Goal: Task Accomplishment & Management: Manage account settings

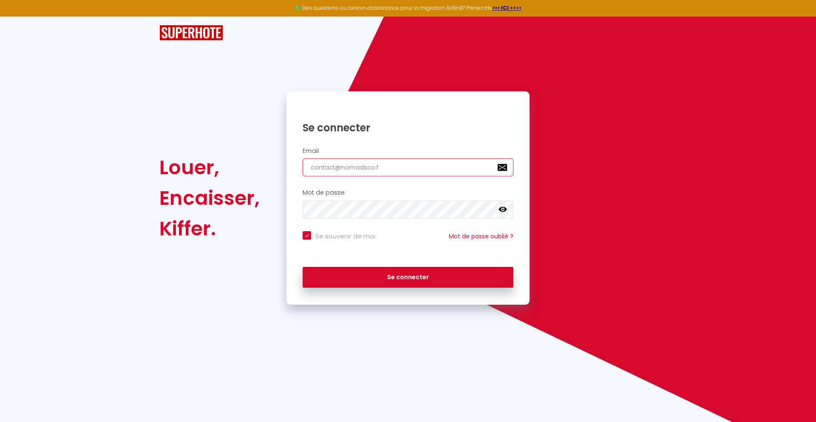
type input "[EMAIL_ADDRESS][DOMAIN_NAME]"
checkbox input "true"
type input "[EMAIL_ADDRESS][DOMAIN_NAME]"
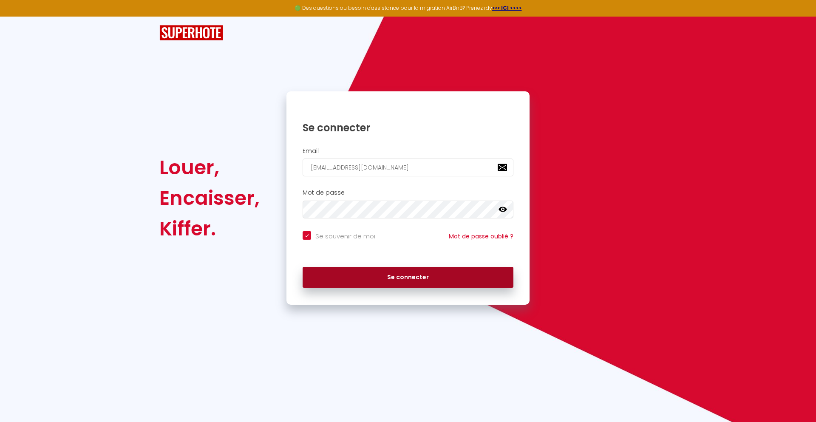
click at [408, 277] on button "Se connecter" at bounding box center [407, 277] width 211 height 21
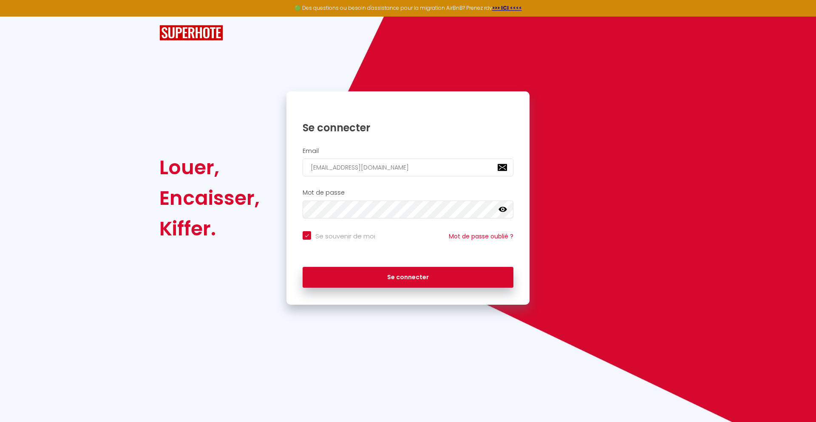
checkbox input "true"
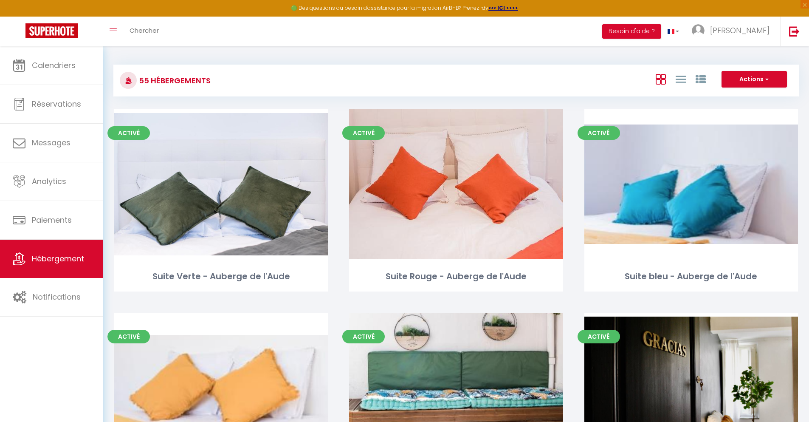
scroll to position [2920, 0]
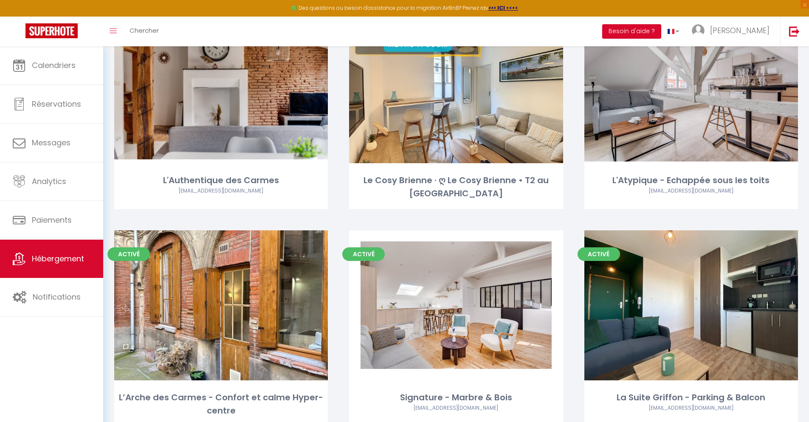
click at [456, 79] on link "Editer" at bounding box center [456, 87] width 51 height 17
select select "3"
select select "2"
select select "1"
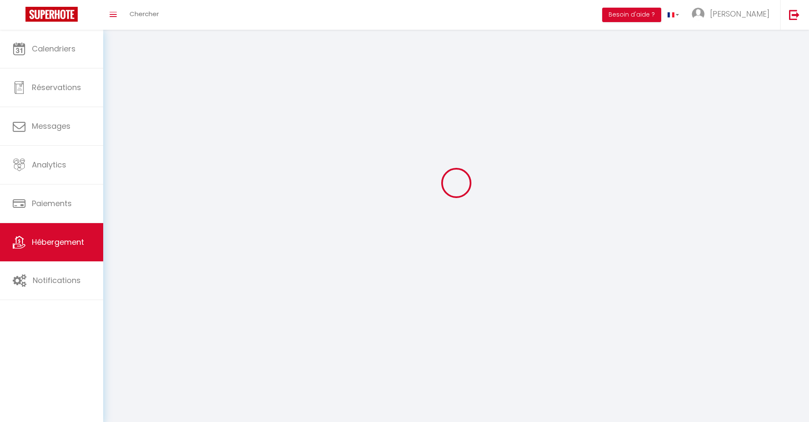
select select
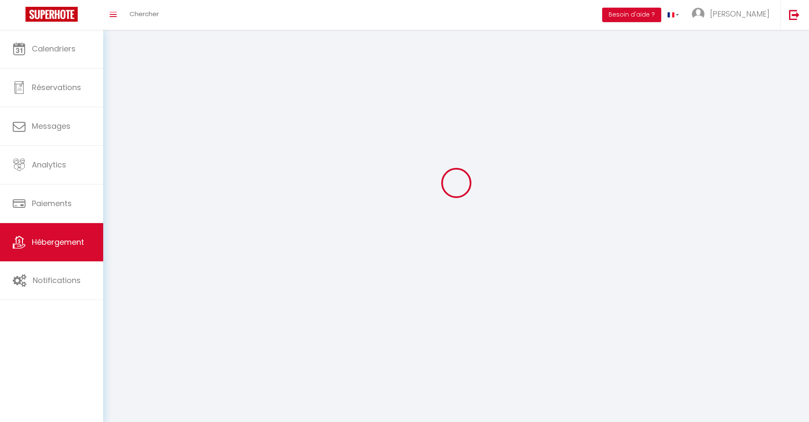
select select
checkbox input "false"
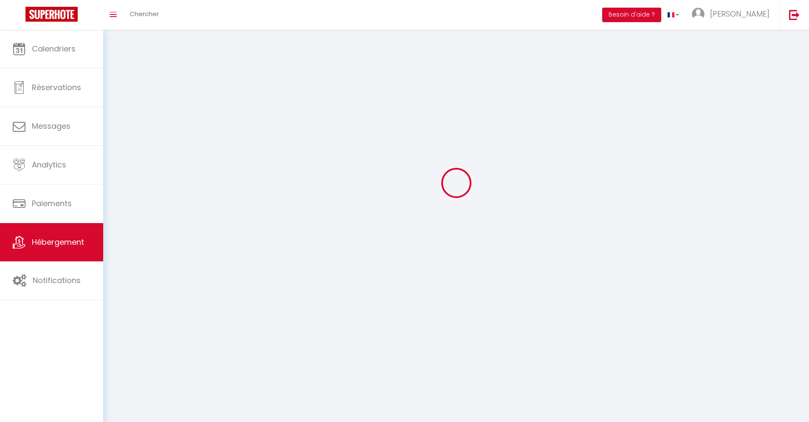
select select
select select "1"
select select "28"
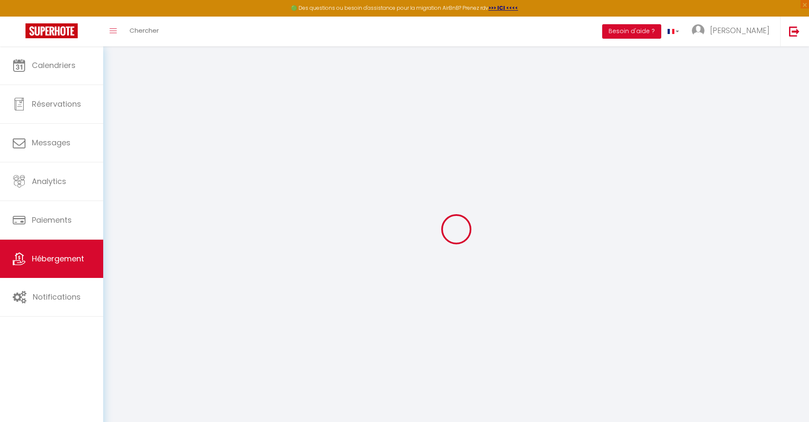
select select
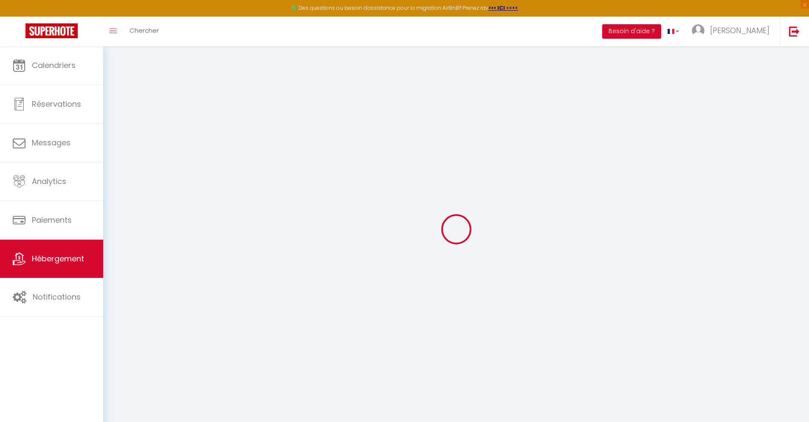
select select
checkbox input "false"
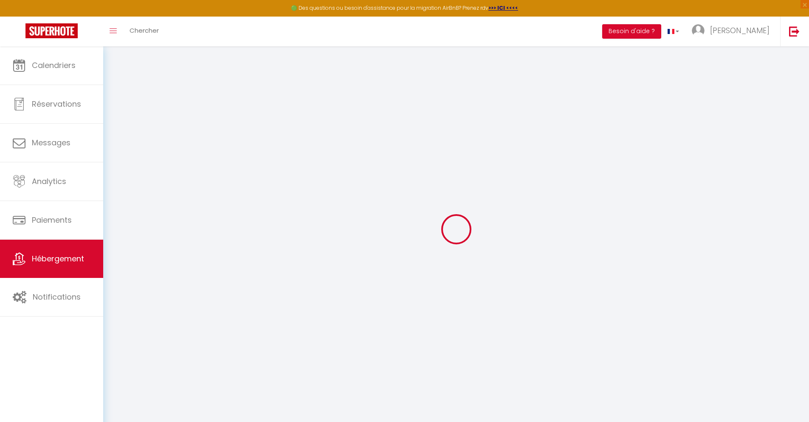
select select
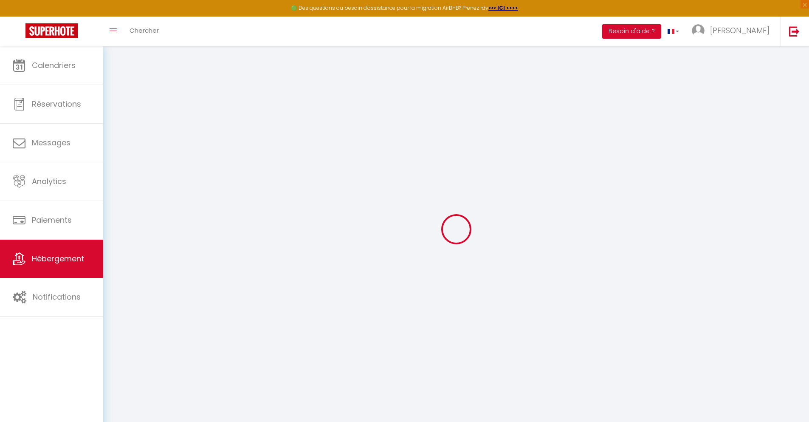
select select
checkbox input "false"
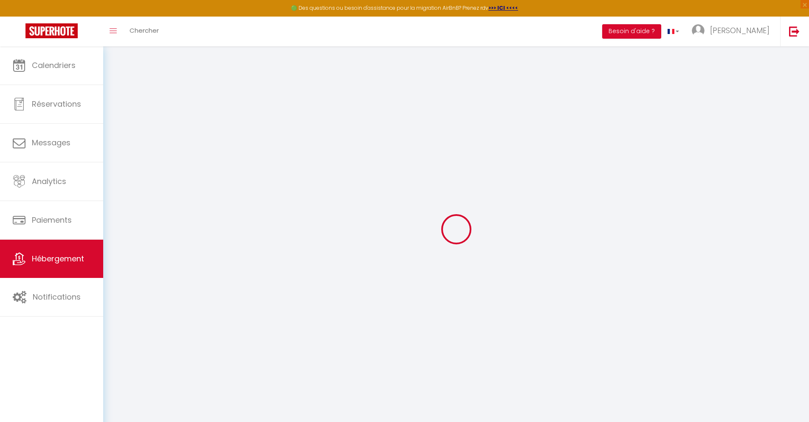
checkbox input "false"
select select
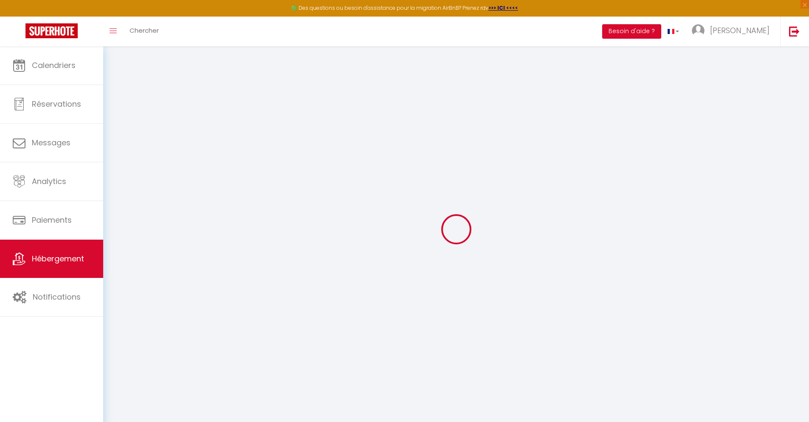
select select
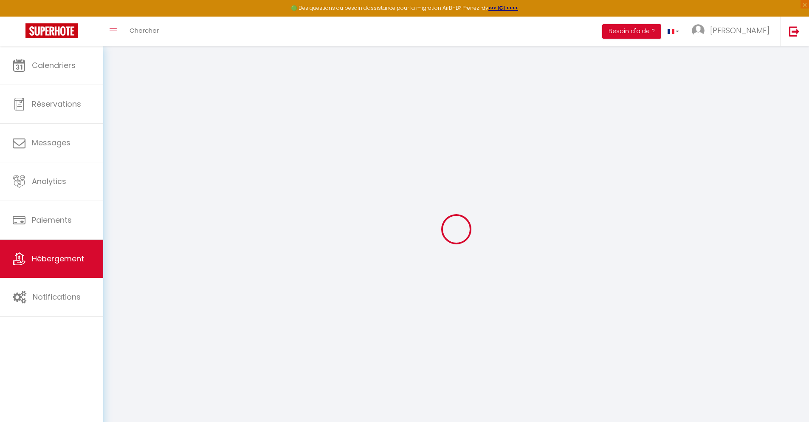
checkbox input "false"
select select
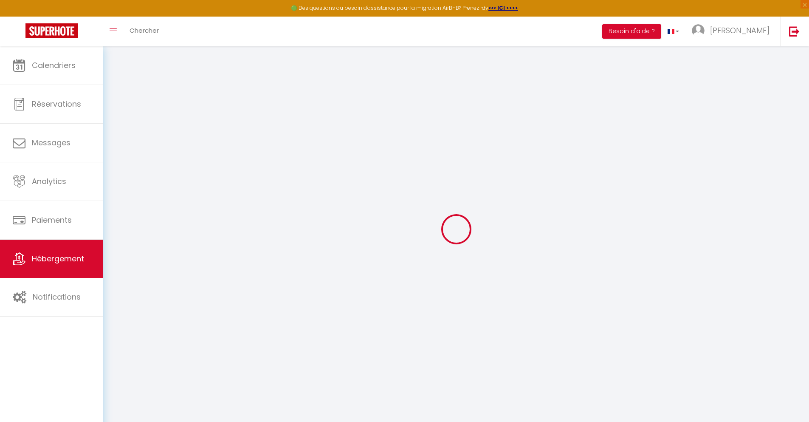
select select
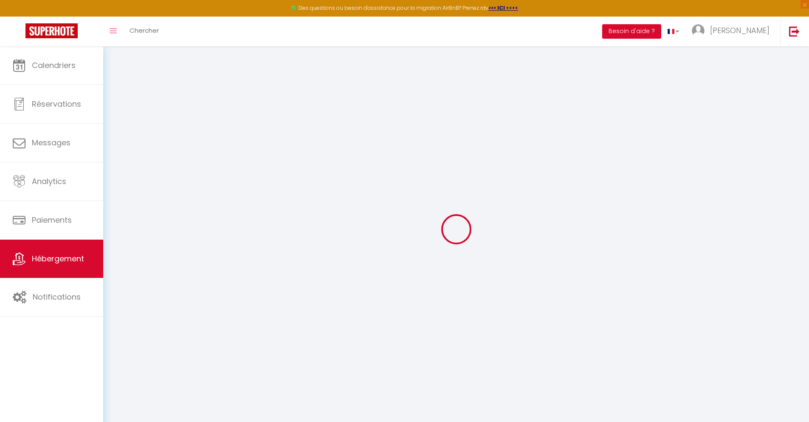
select select
checkbox input "false"
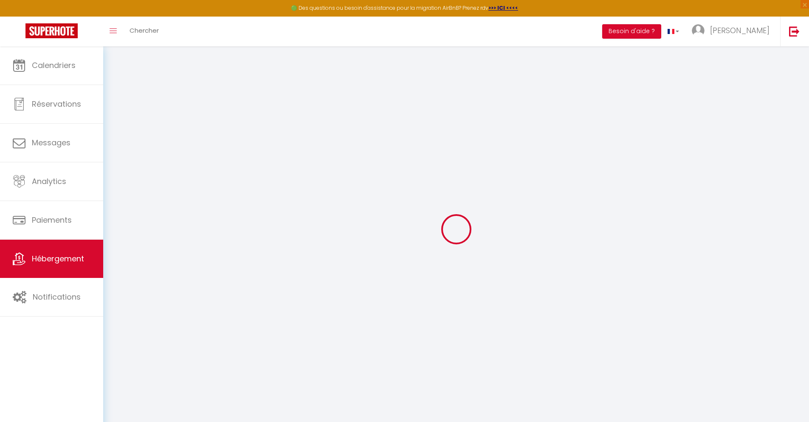
checkbox input "false"
select select
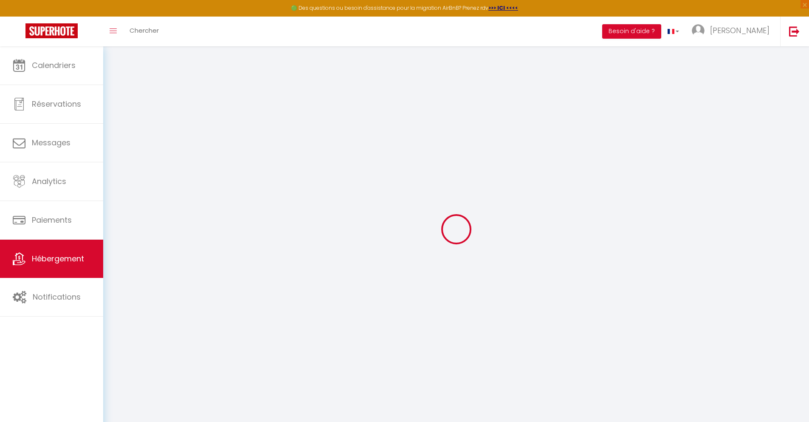
select select
checkbox input "false"
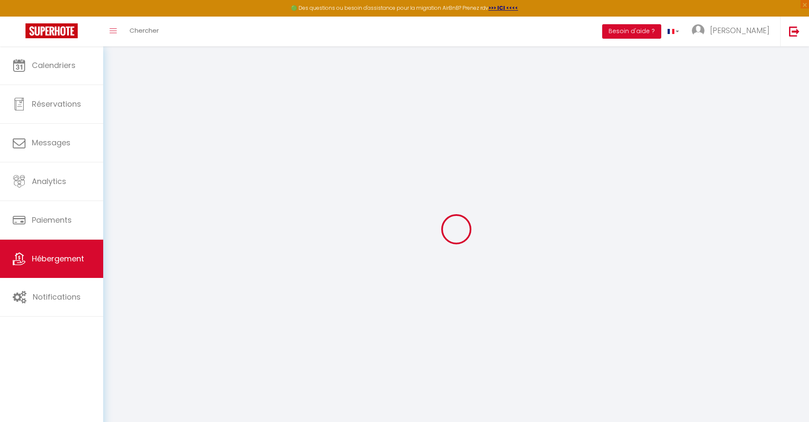
checkbox input "false"
select select
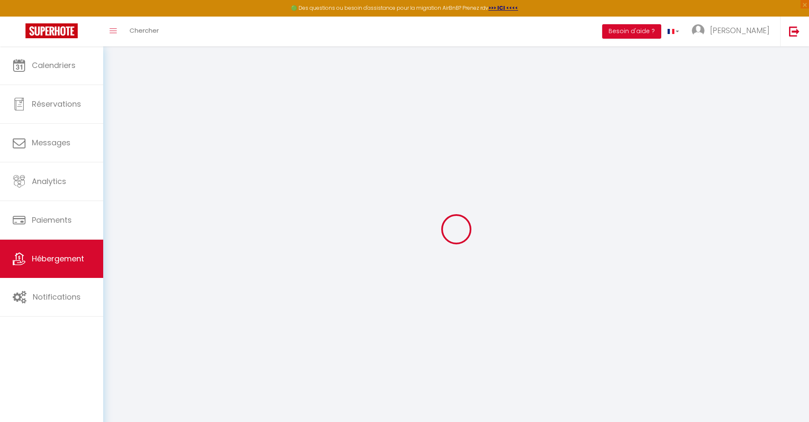
type input "Le Cosy Brienne · ღ Le Cosy Brienne • T2 au [GEOGRAPHIC_DATA]"
type input "[PERSON_NAME]"
type input "79"
type input "15"
type input "48"
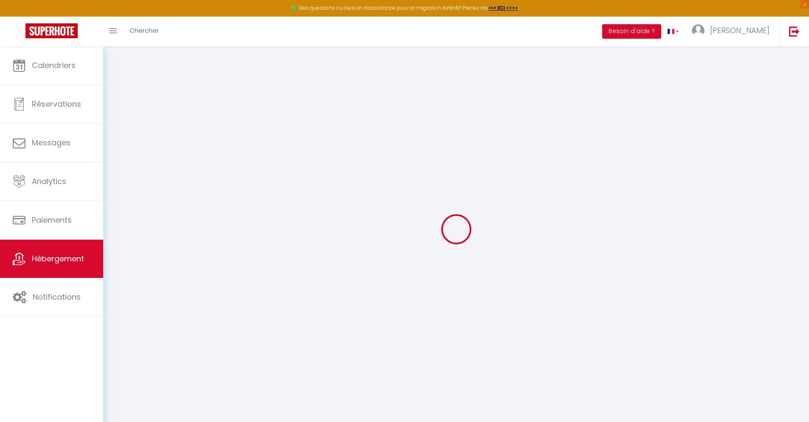
select select
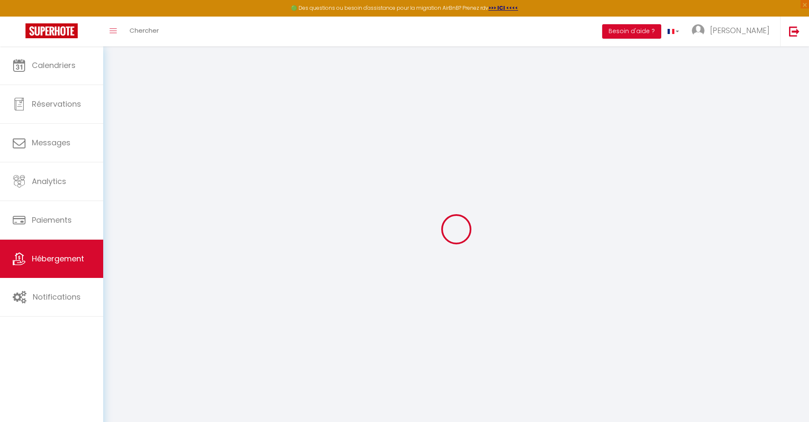
type input "[STREET_ADDRESS][PERSON_NAME]"
type input "31000"
type input "[GEOGRAPHIC_DATA]"
type input "[EMAIL_ADDRESS][DOMAIN_NAME]"
select select
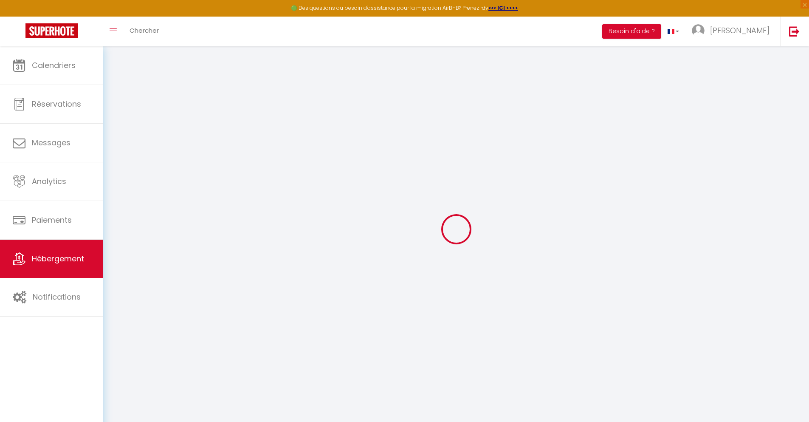
checkbox input "false"
type input "0"
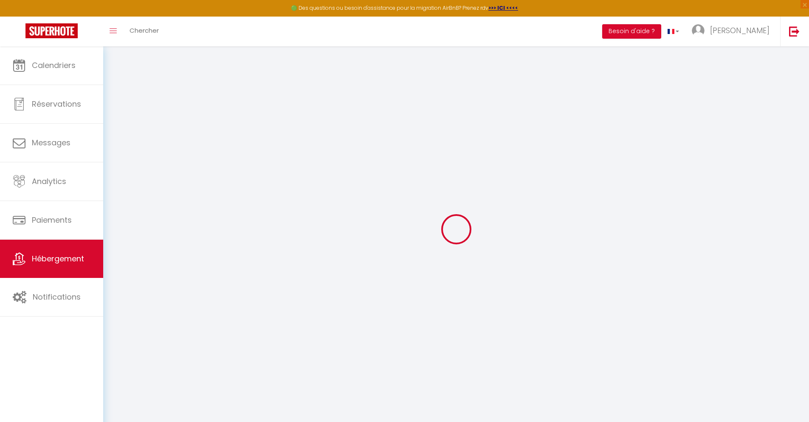
type input "0"
select select
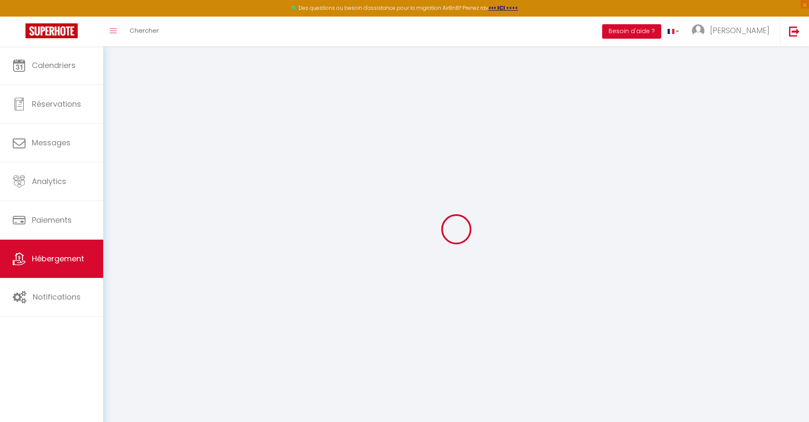
select select
checkbox input "false"
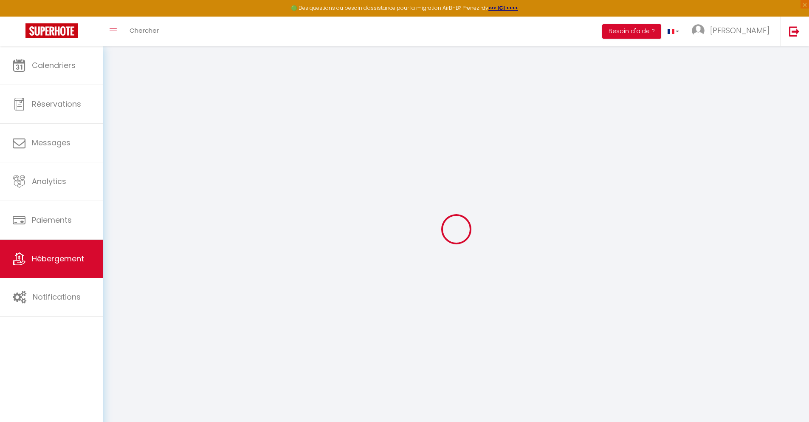
checkbox input "false"
select select
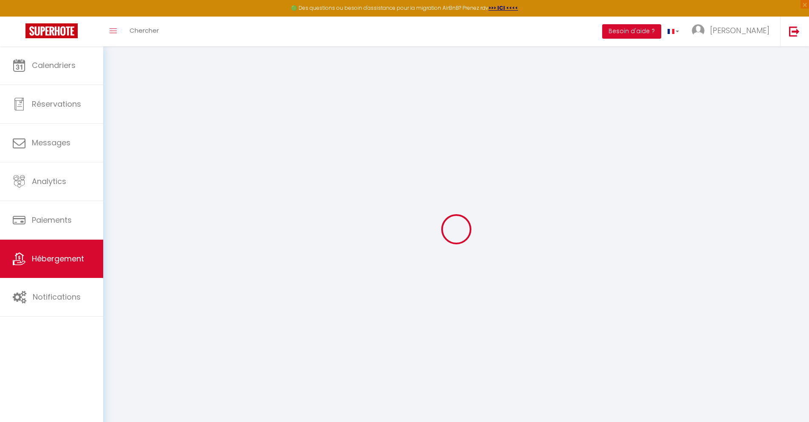
select select
checkbox input "false"
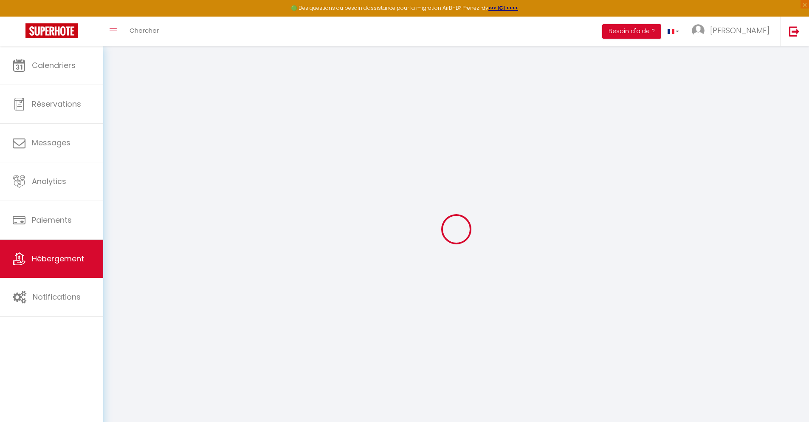
checkbox input "false"
select select "16:00"
select select
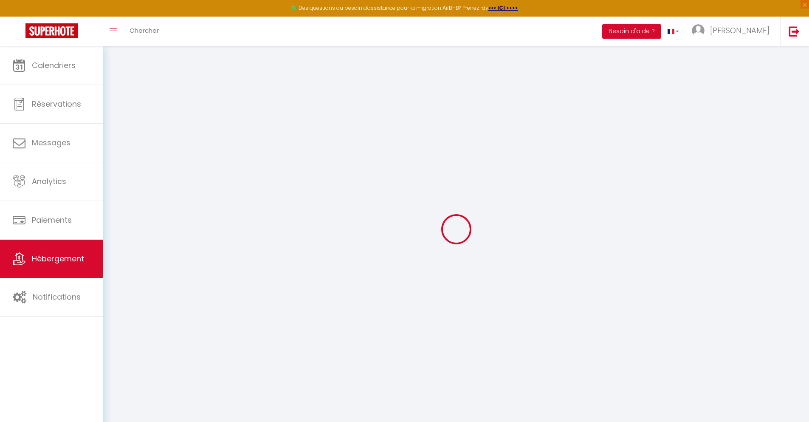
select select "10:00"
select select "30"
select select "120"
select select
checkbox input "false"
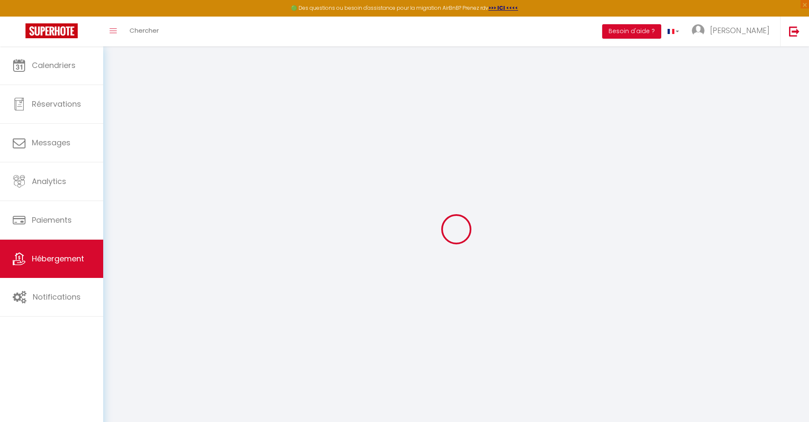
checkbox input "false"
select select
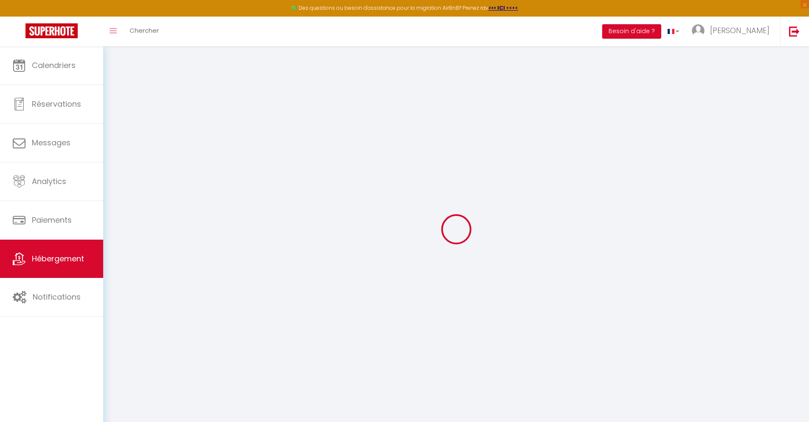
checkbox input "false"
select select
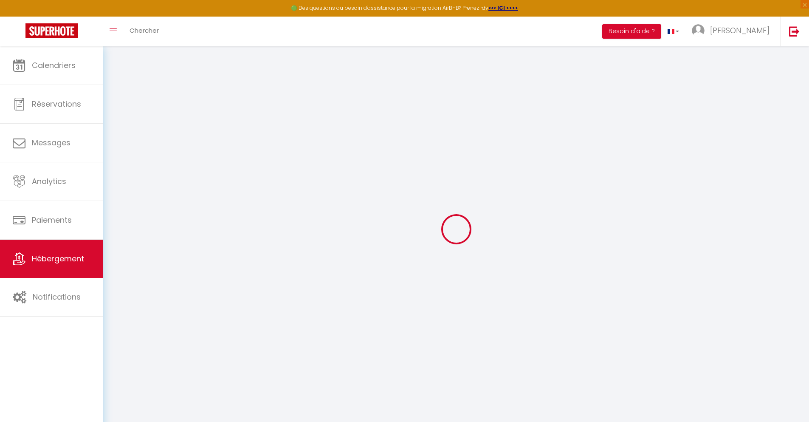
select select
checkbox input "false"
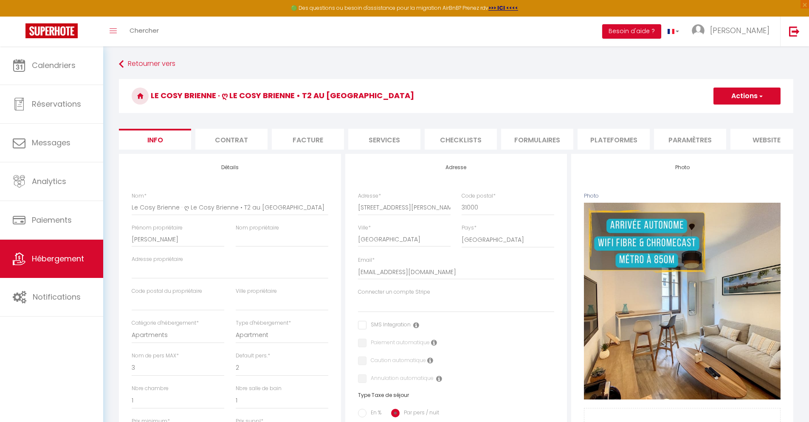
select select
checkbox input "false"
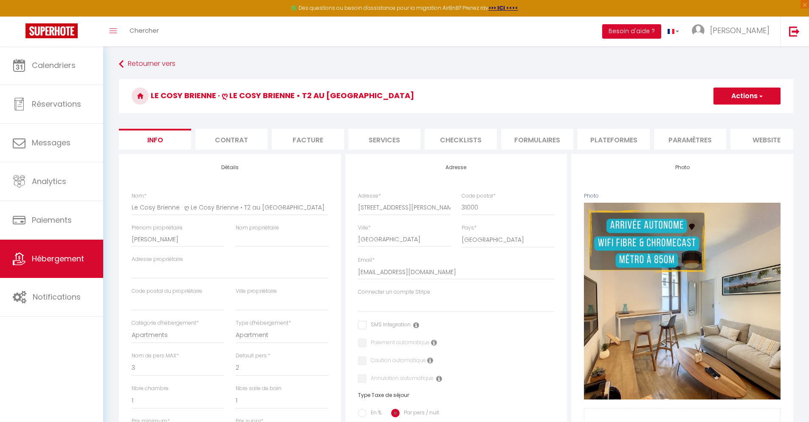
checkbox input "false"
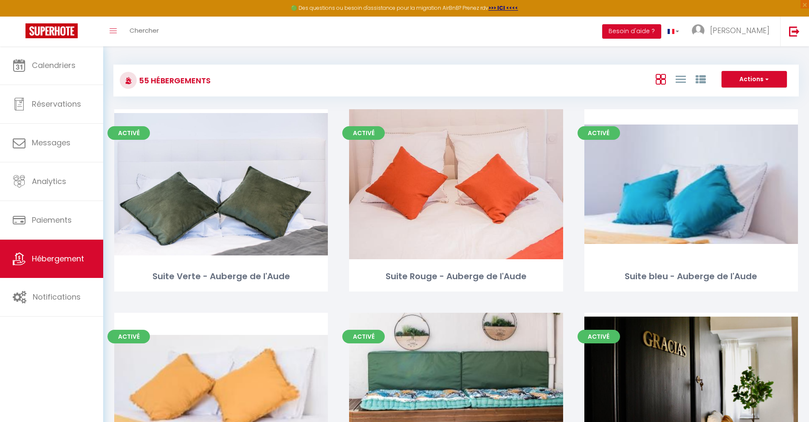
scroll to position [2920, 0]
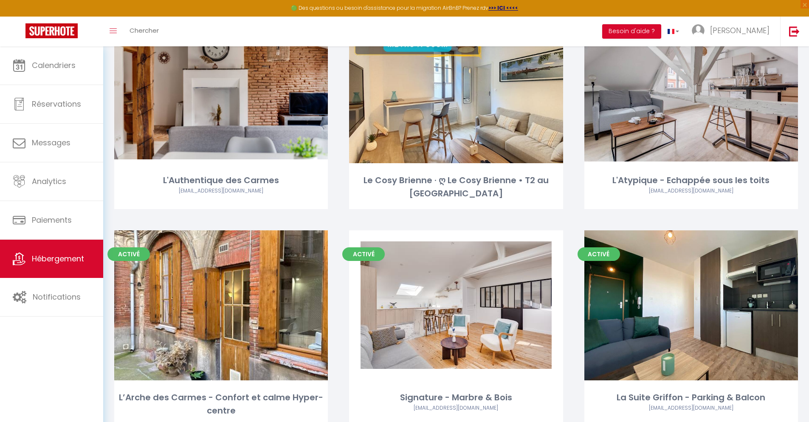
click at [691, 79] on link "Editer" at bounding box center [691, 87] width 51 height 17
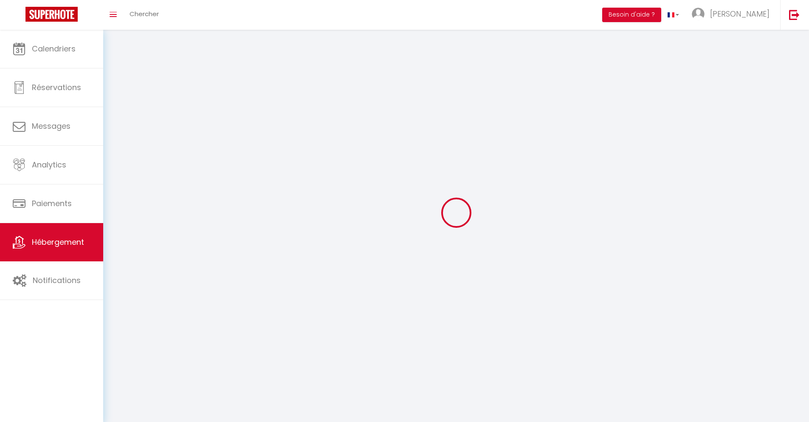
select select "1"
select select "28"
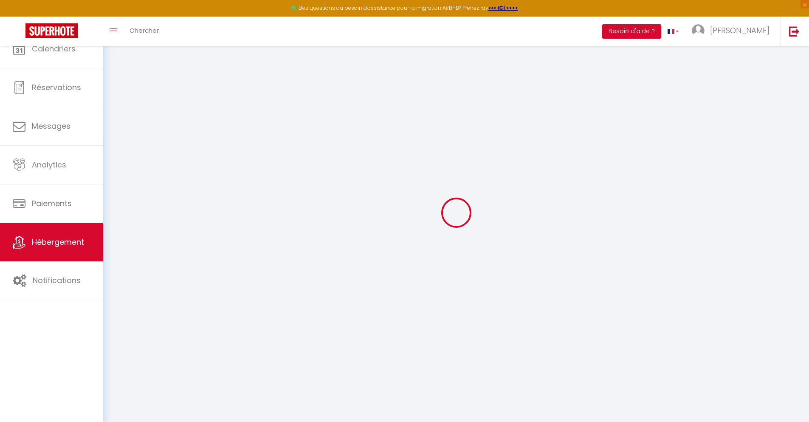
select select
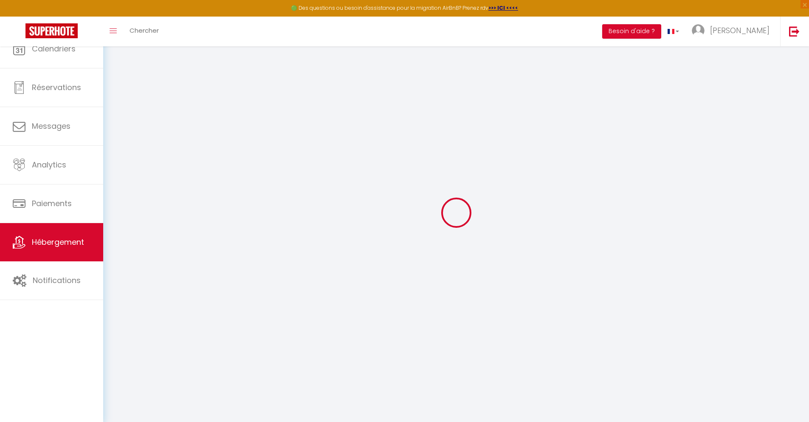
select select
checkbox input "false"
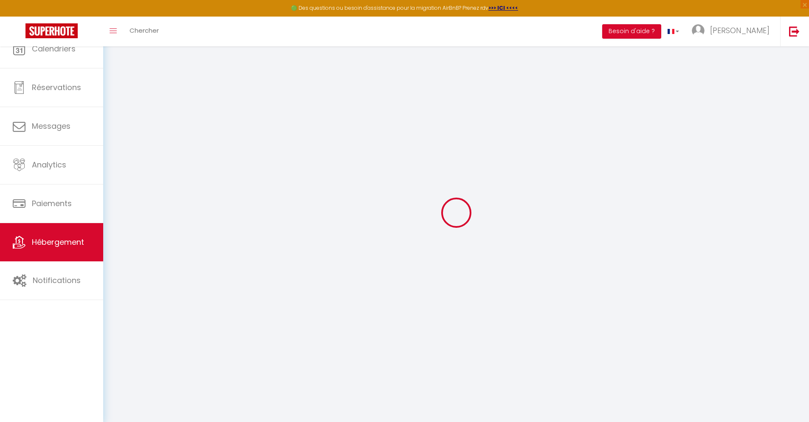
select select
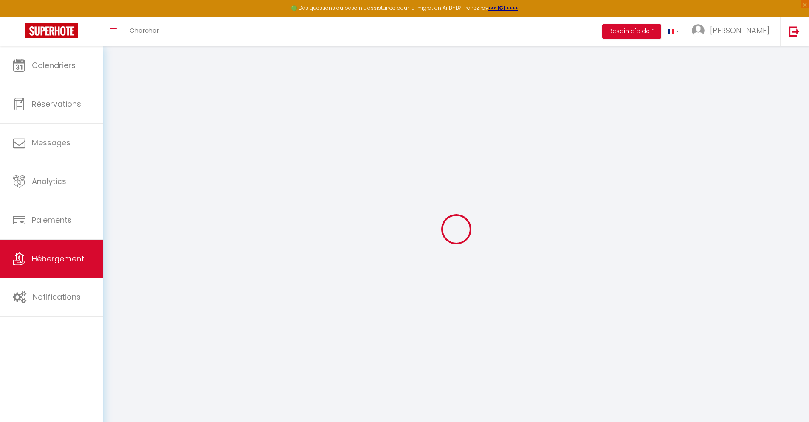
select select
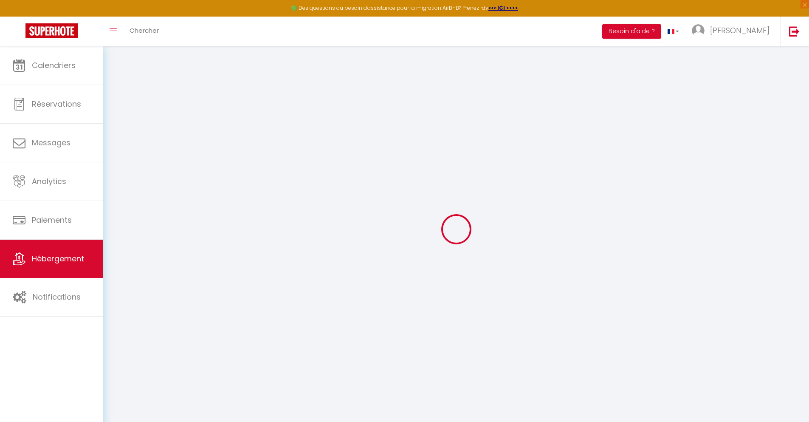
select select
checkbox input "false"
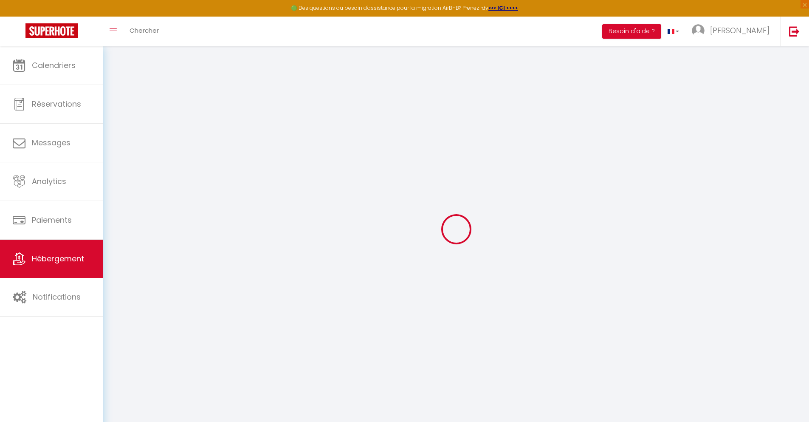
select select
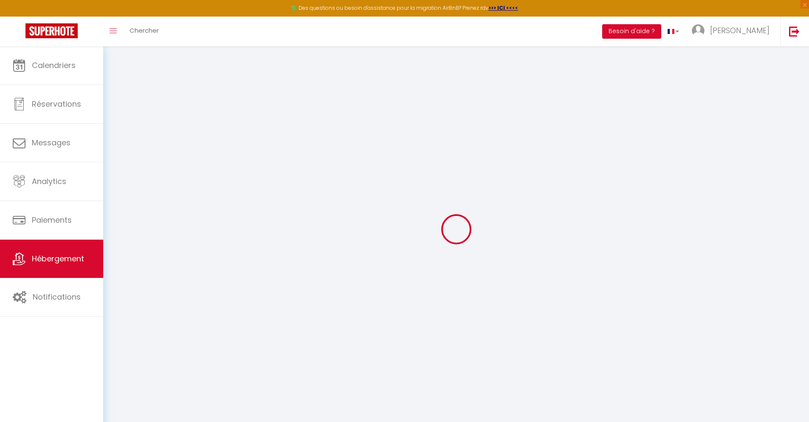
select select
checkbox input "false"
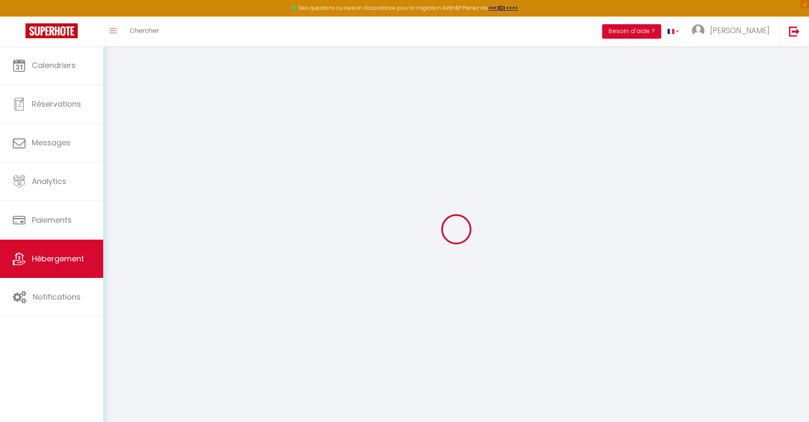
checkbox input "false"
select select
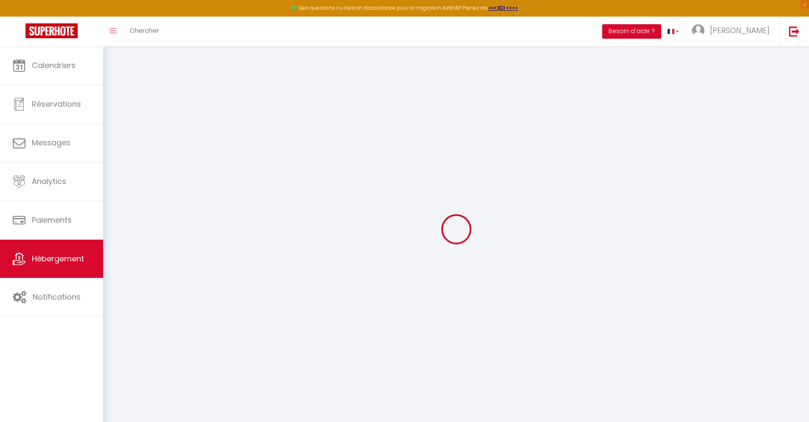
select select
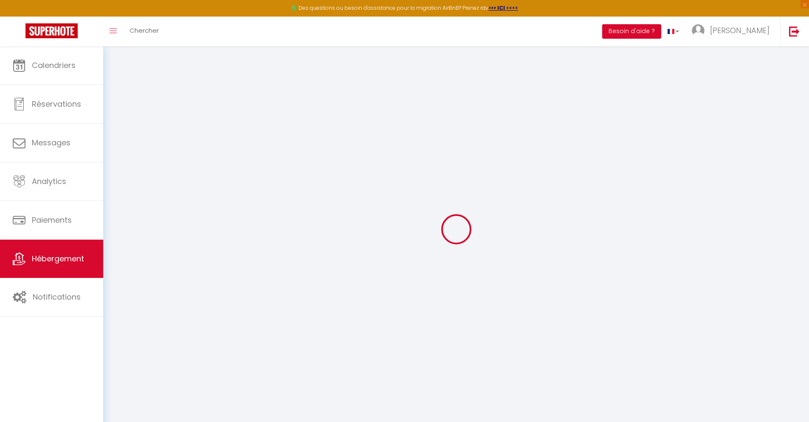
checkbox input "false"
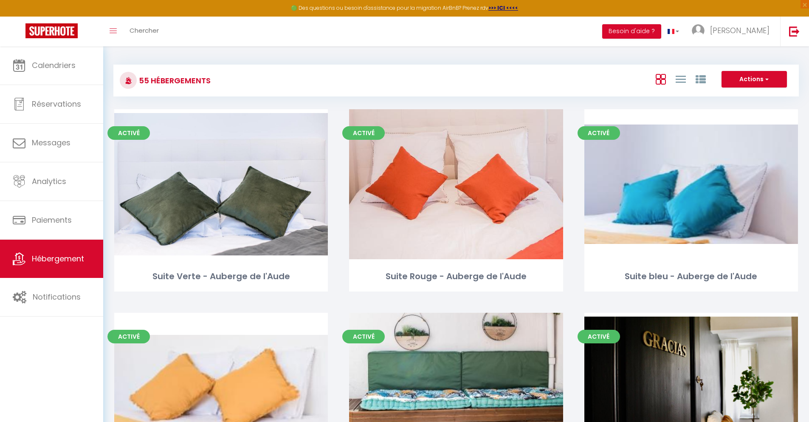
scroll to position [3136, 0]
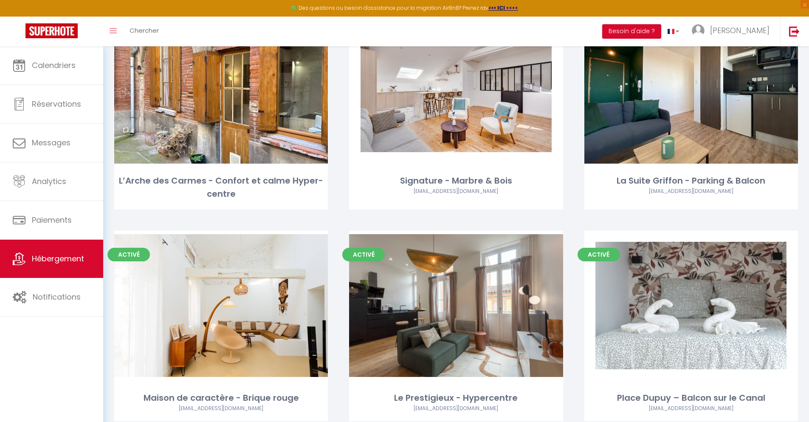
click at [221, 80] on link "Editer" at bounding box center [221, 88] width 51 height 17
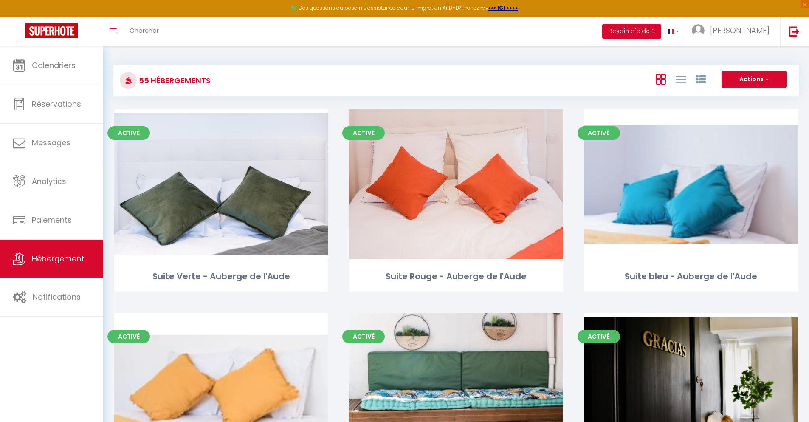
scroll to position [3136, 0]
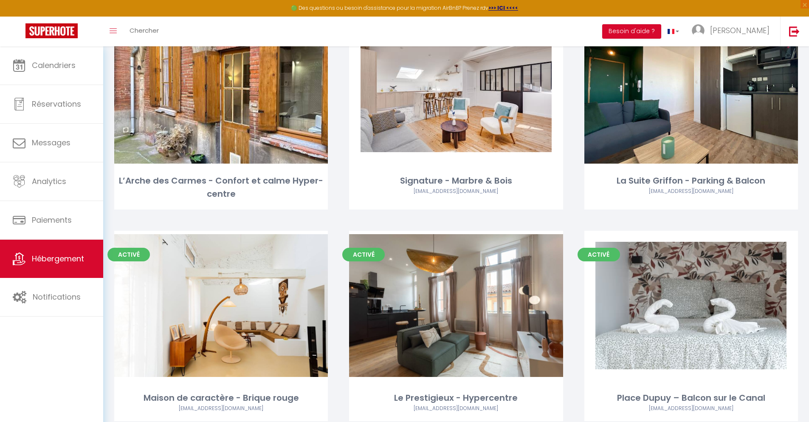
click at [456, 80] on link "Editer" at bounding box center [456, 88] width 51 height 17
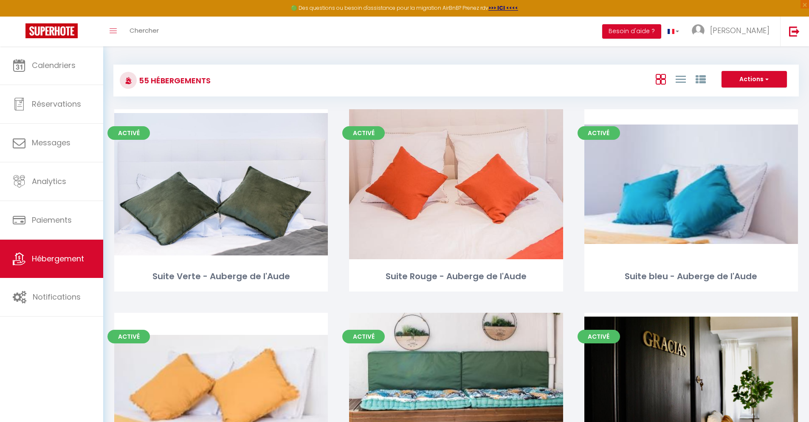
scroll to position [3136, 0]
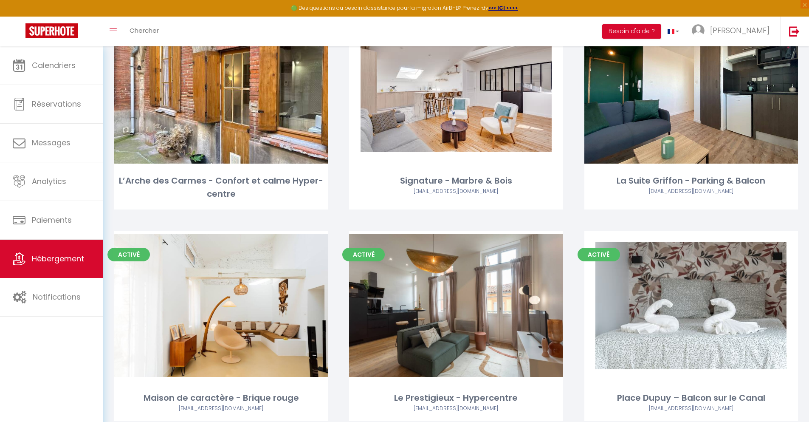
click at [691, 80] on link "Editer" at bounding box center [691, 88] width 51 height 17
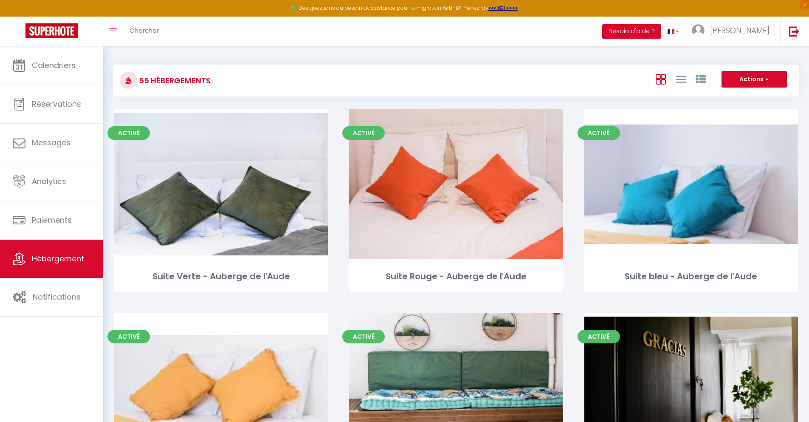
scroll to position [3354, 0]
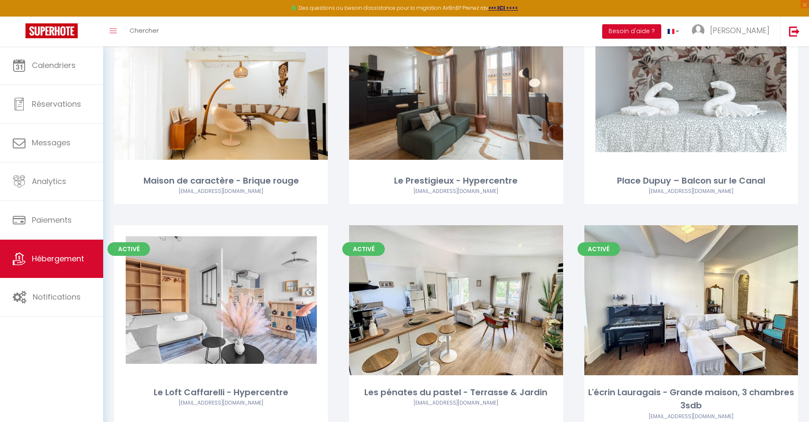
click at [221, 80] on link "Editer" at bounding box center [221, 88] width 51 height 17
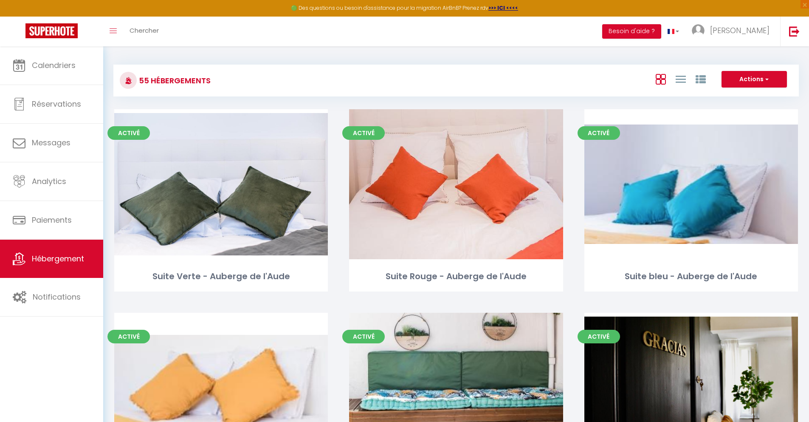
scroll to position [3354, 0]
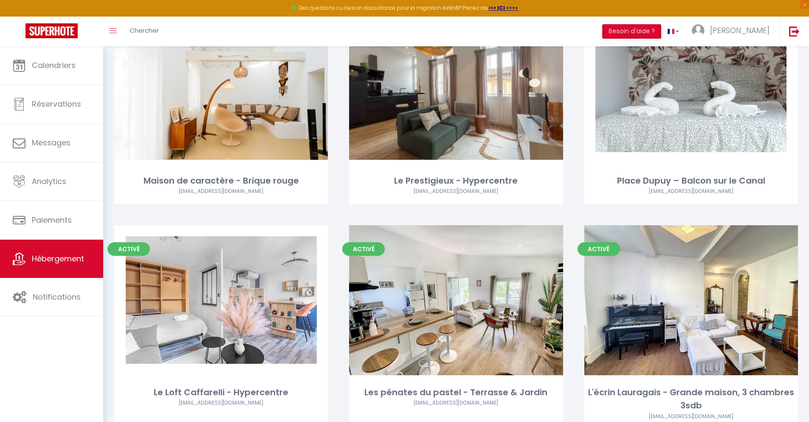
click at [456, 80] on link "Editer" at bounding box center [456, 88] width 51 height 17
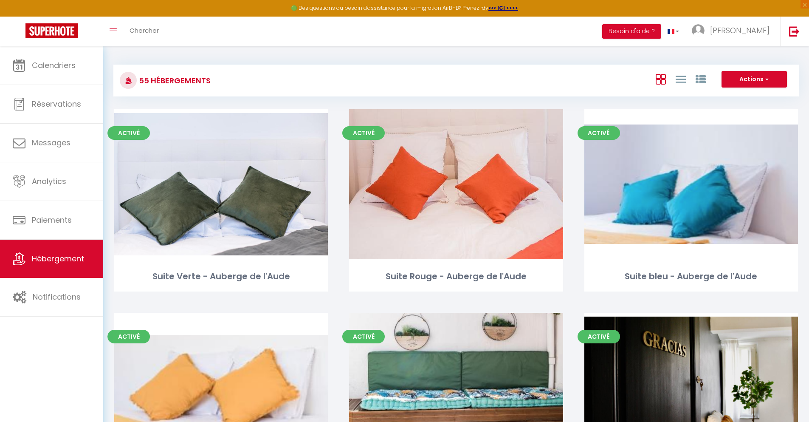
scroll to position [3354, 0]
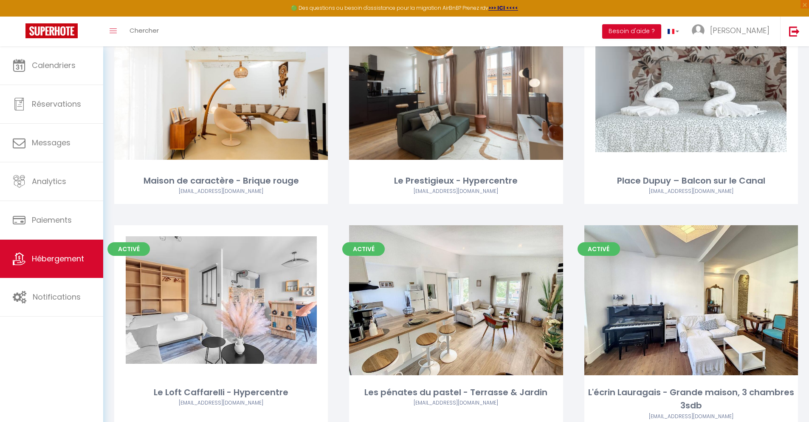
click at [691, 80] on link "Editer" at bounding box center [691, 88] width 51 height 17
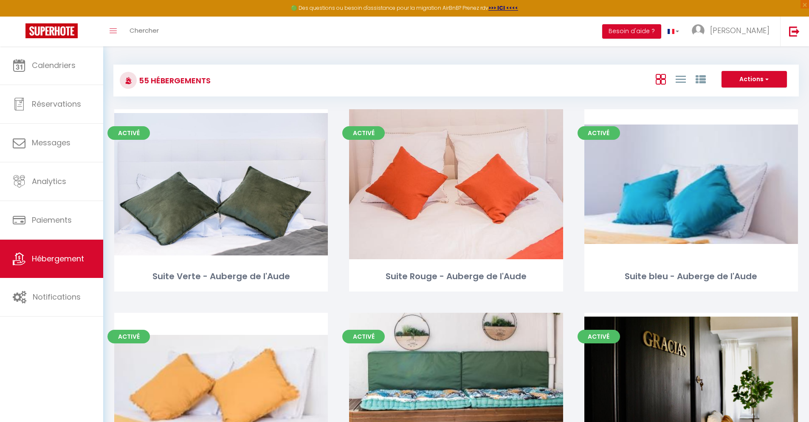
scroll to position [3566, 0]
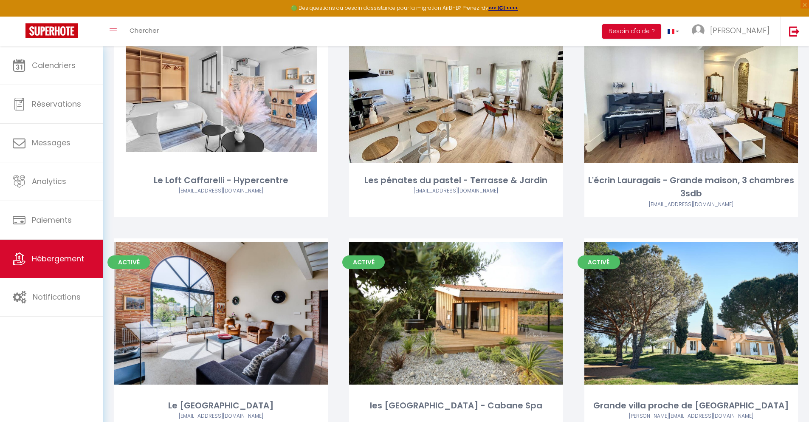
click at [221, 79] on link "Editer" at bounding box center [221, 87] width 51 height 17
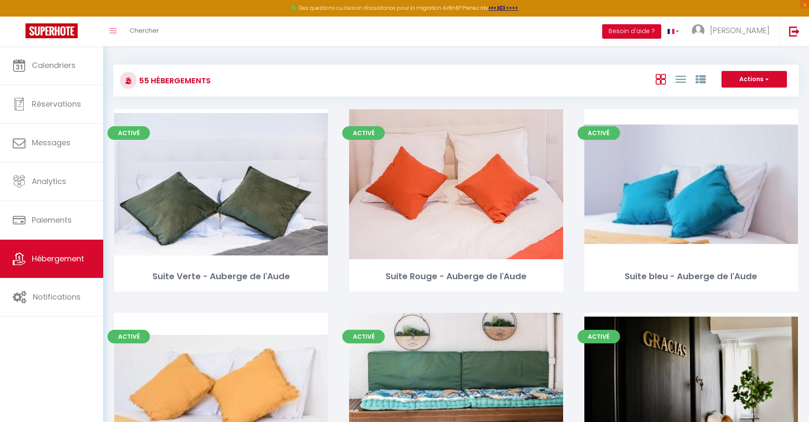
scroll to position [3566, 0]
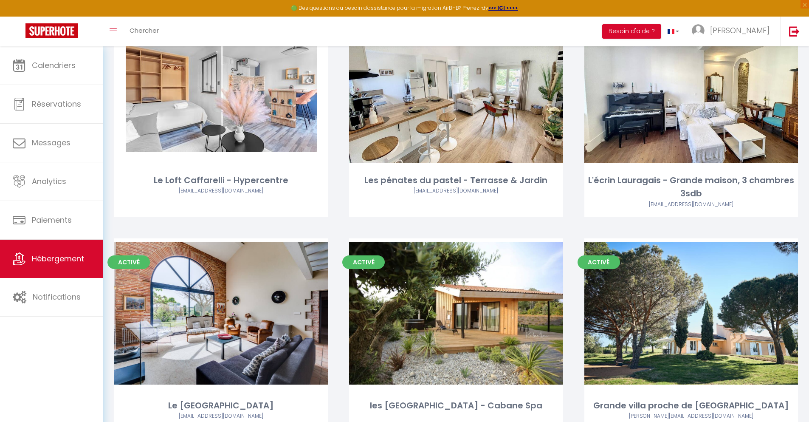
click at [456, 79] on link "Editer" at bounding box center [456, 87] width 51 height 17
